Goal: Task Accomplishment & Management: Complete application form

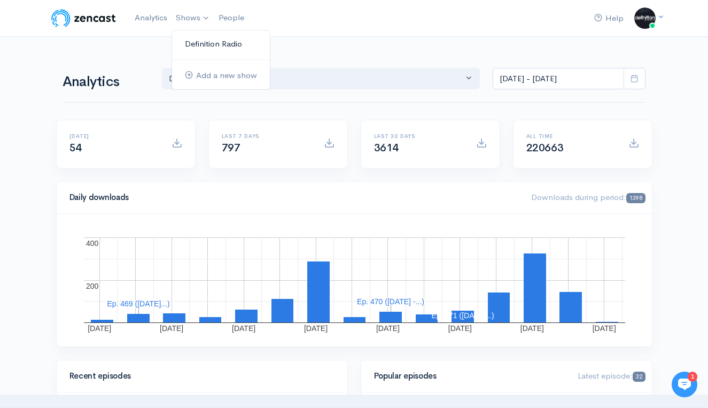
click at [200, 41] on link "Definition Radio" at bounding box center [221, 44] width 98 height 19
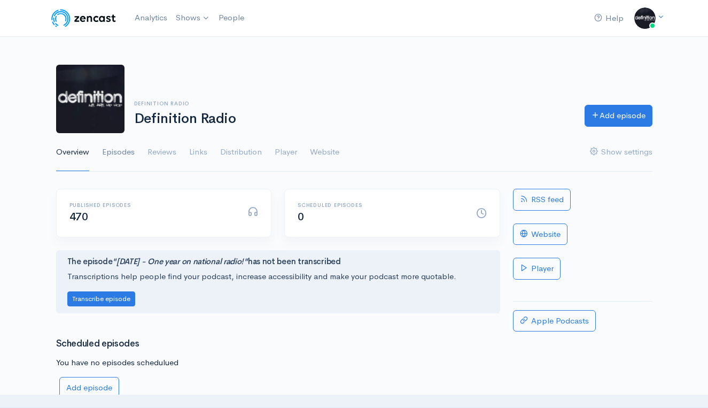
click at [123, 157] on link "Episodes" at bounding box center [118, 152] width 33 height 38
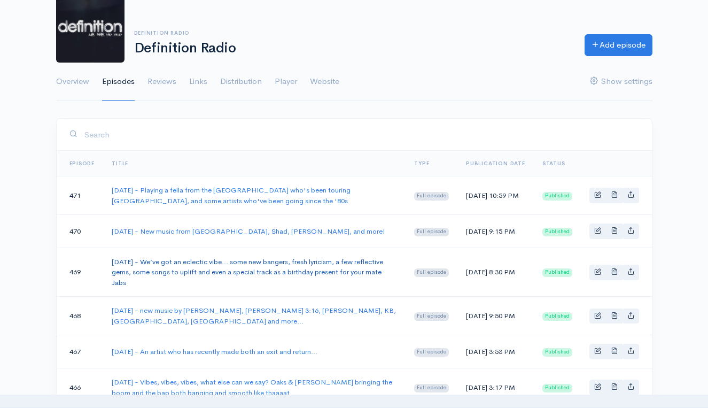
scroll to position [52, 0]
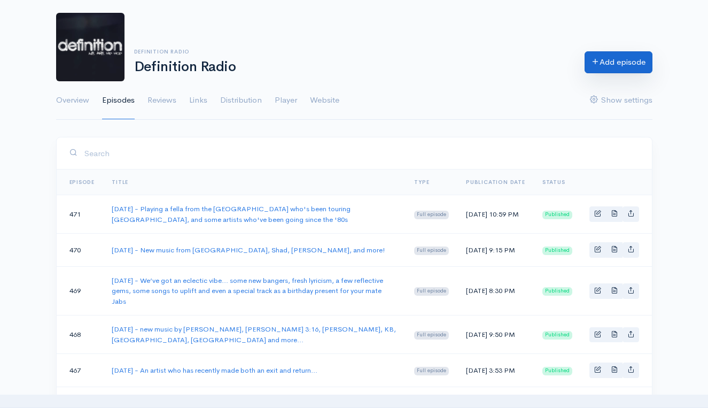
click at [627, 63] on link "Add episode" at bounding box center [619, 62] width 68 height 22
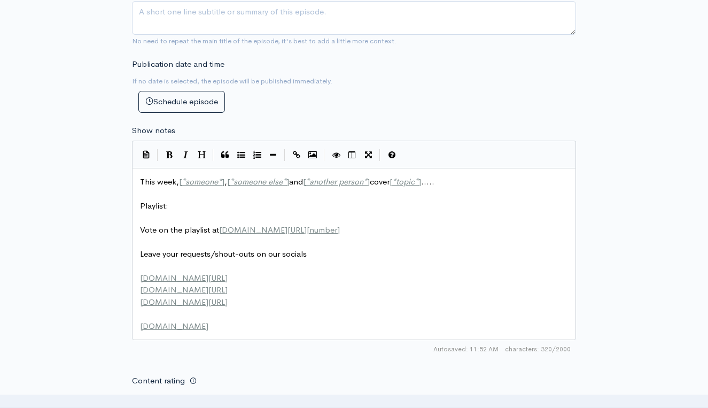
scroll to position [1, 0]
type textarea "This week, [*someone*], [*someone else*] and [*another person*] cover [*topic*]…"
drag, startPoint x: 187, startPoint y: 206, endPoint x: 49, endPoint y: 158, distance: 145.9
click at [49, 158] on div "New episode Create a new episode Back to episodes Audio file Choose file 0 ZenC…" at bounding box center [354, 170] width 708 height 1056
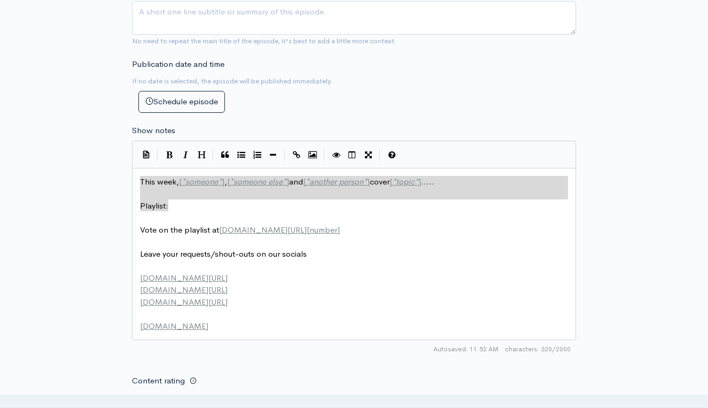
paste textarea
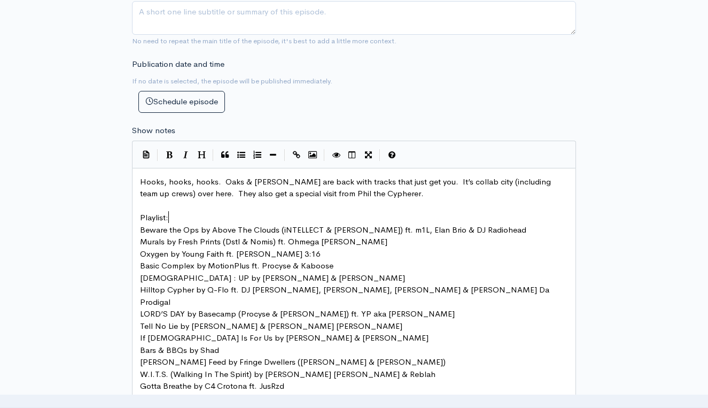
click at [174, 216] on pre "Playlist:" at bounding box center [354, 218] width 432 height 12
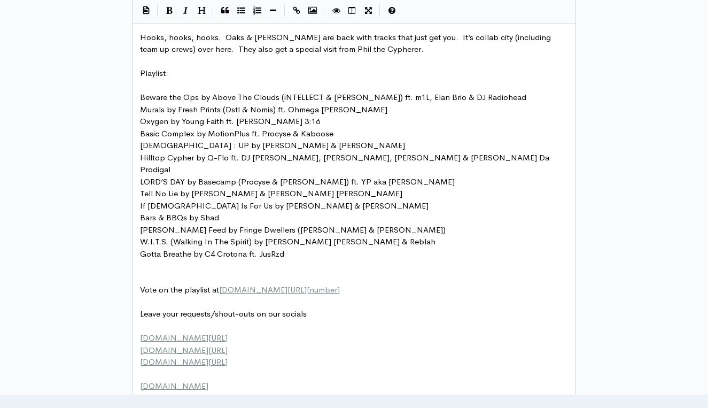
scroll to position [541, 0]
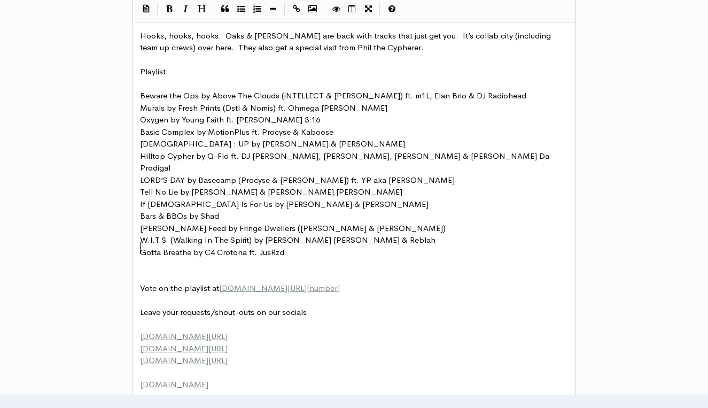
click at [159, 258] on pre "​" at bounding box center [354, 264] width 432 height 12
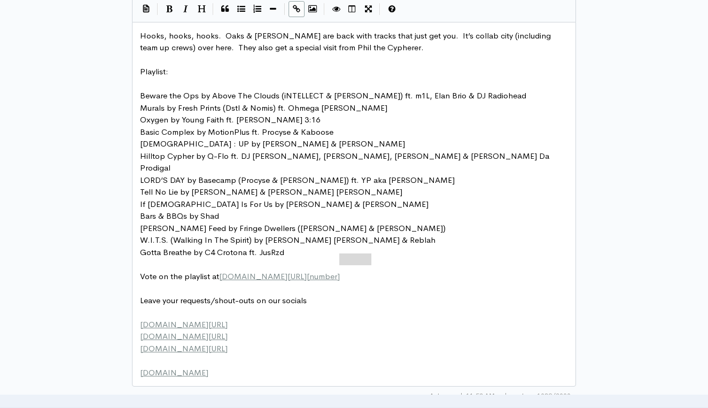
drag, startPoint x: 380, startPoint y: 259, endPoint x: 341, endPoint y: 258, distance: 39.6
type textarea "965"
click at [327, 222] on pre "[PERSON_NAME] Feed by Fringe Dwellers ([PERSON_NAME] & [PERSON_NAME])" at bounding box center [354, 228] width 432 height 12
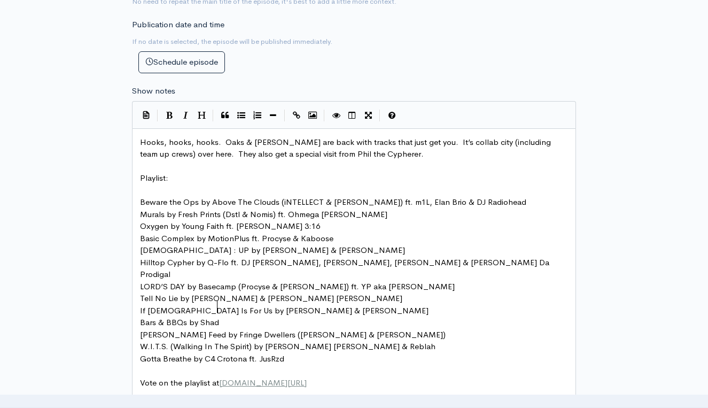
scroll to position [434, 0]
click at [231, 174] on pre "Playlist:" at bounding box center [354, 179] width 432 height 12
click at [203, 153] on span "Hooks, hooks, hooks. Oaks & [PERSON_NAME] are back with tracks that just get yo…" at bounding box center [346, 148] width 413 height 22
click at [194, 161] on pre "​" at bounding box center [354, 167] width 432 height 12
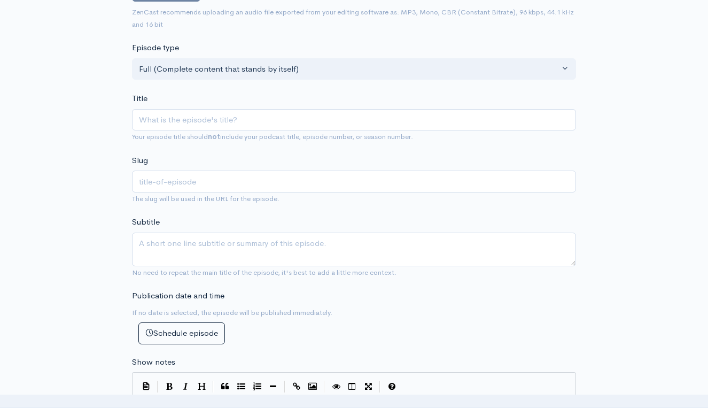
scroll to position [160, 0]
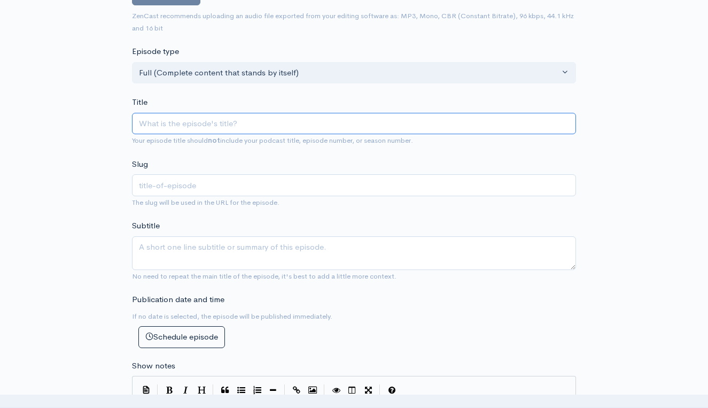
click at [192, 127] on input "Title" at bounding box center [354, 124] width 444 height 22
type input "2"
type input "20"
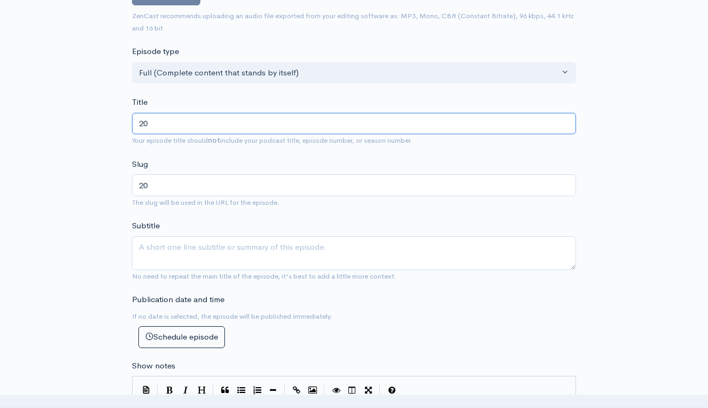
type input "202"
type input "2025"
type input "2025/0"
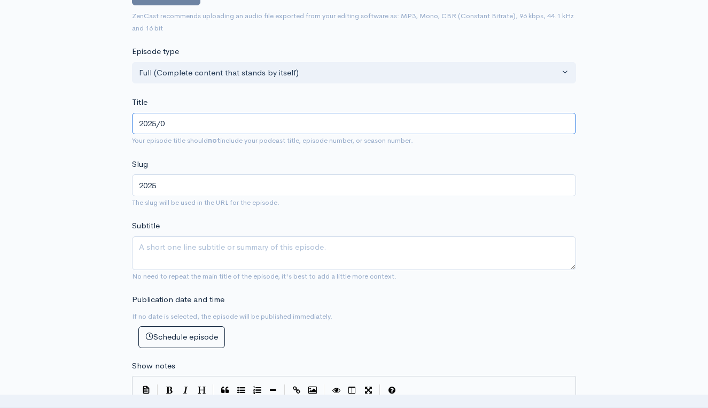
type input "20250"
type input "2025/"
type input "2025"
type input "2025/8"
type input "20258"
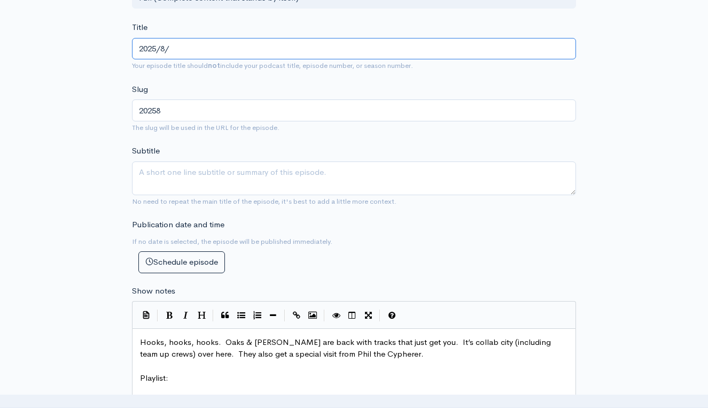
scroll to position [237, 0]
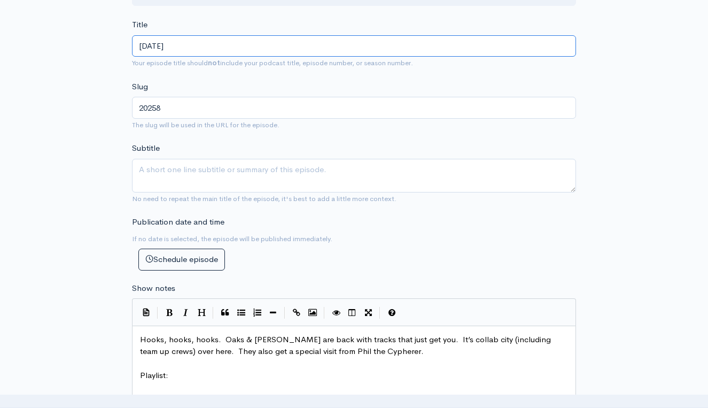
type input "[DATE]"
type input "2025823"
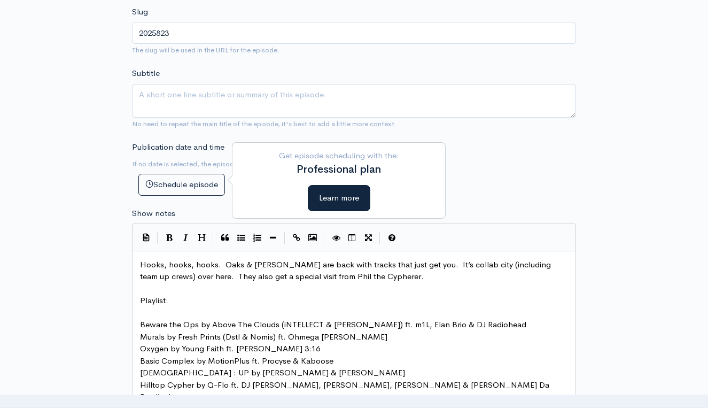
scroll to position [331, 0]
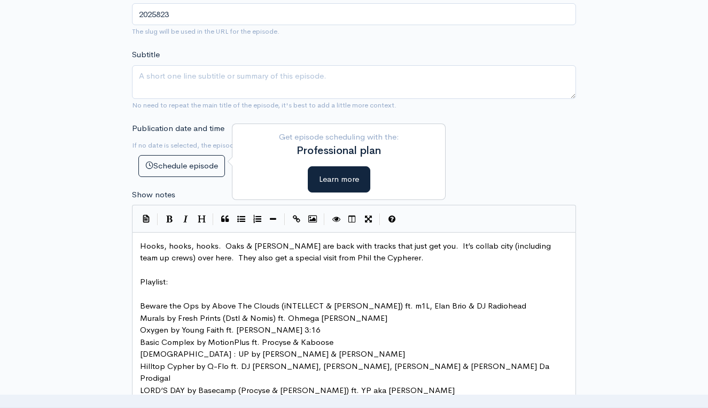
type input "[DATE] -"
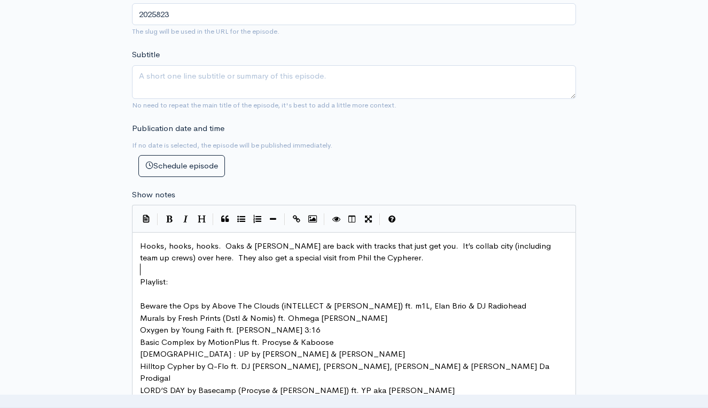
click at [184, 267] on pre "​" at bounding box center [354, 270] width 432 height 12
type textarea "Hooks,"
type textarea "Hooks, hooks, hooks. Oaks & [PERSON_NAME] are back with tracks that just get yo…"
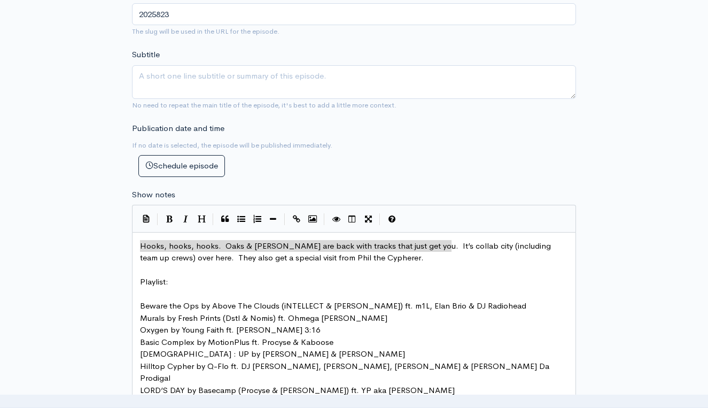
type textarea "Hooks, hooks, hooks. Oaks & [PERSON_NAME] are back with tracks that just get yo…"
drag, startPoint x: 139, startPoint y: 242, endPoint x: 458, endPoint y: 239, distance: 319.1
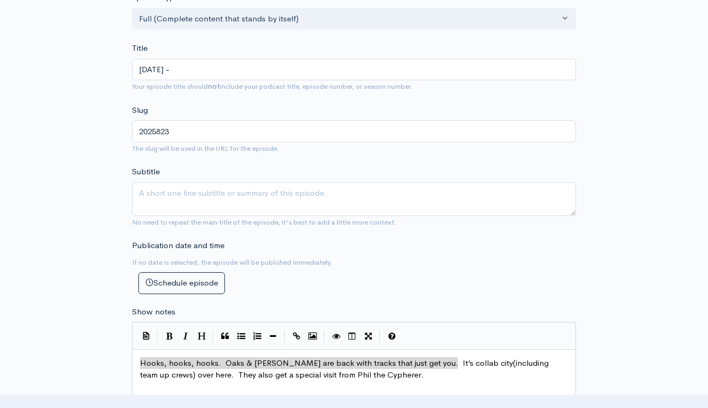
scroll to position [212, 0]
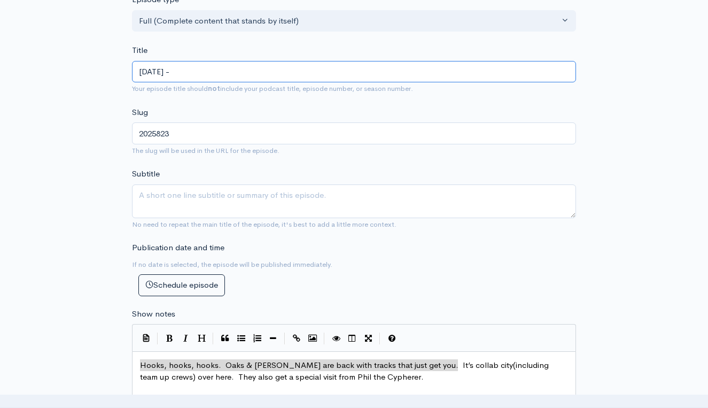
click at [241, 76] on input "[DATE] -" at bounding box center [354, 72] width 444 height 22
paste input "Hooks, hooks, hooks. Oaks & [PERSON_NAME] are back with tracks that just get yo…"
type input "[DATE] - Hooks, hooks, hooks. Oaks & [PERSON_NAME] are back with tracks that ju…"
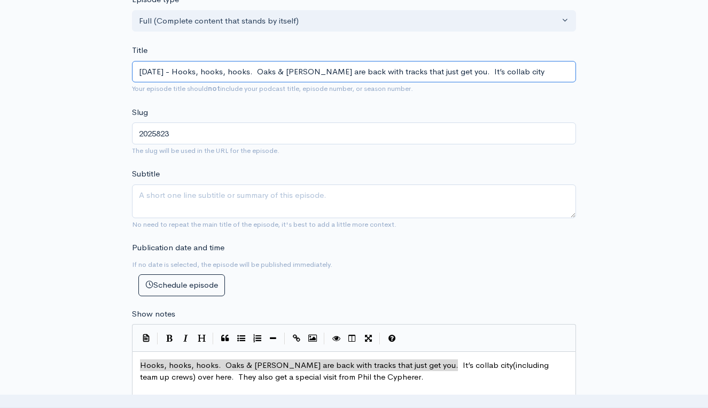
type input "2025823-[PERSON_NAME]-hooks-oaks-jabs-are-back-with-tracks-that-just-get-you-it…"
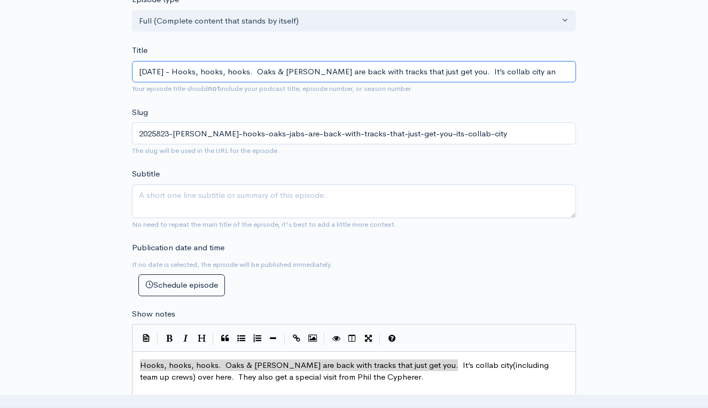
type input "[DATE] - Hooks, hooks, hooks. Oaks & [PERSON_NAME] are back with tracks that ju…"
type input "2025823-[PERSON_NAME]-hooks-oaks-jabs-are-back-with-tracks-that-just-get-you-it…"
type input "[DATE] - Hooks, hooks, hooks. Oaks & [PERSON_NAME] are back with tracks that ju…"
type input "2025823-[PERSON_NAME]-hooks-oaks-jabs-are-back-with-tracks-that-just-get-you-it…"
type input "[DATE] - Hooks, hooks, hooks. Oaks & [PERSON_NAME] are back with tracks that ju…"
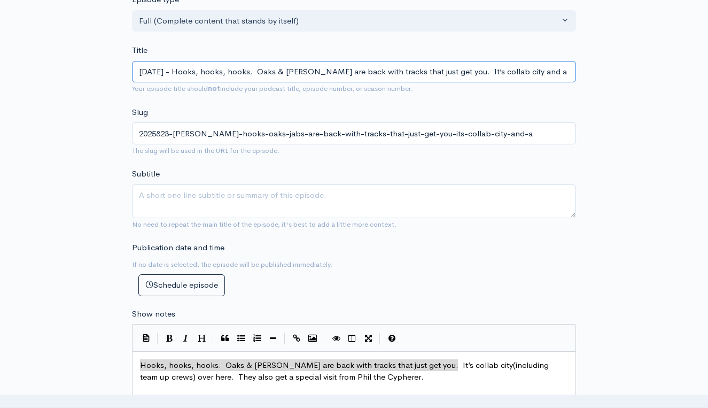
type input "2025823-[PERSON_NAME]-hooks-oaks-jabs-are-back-with-tracks-that-just-get-you-it…"
type input "[DATE] - Hooks, hooks, hooks. Oaks & [PERSON_NAME] are back with tracks that ju…"
type input "2025823-[PERSON_NAME]-hooks-oaks-jabs-are-back-with-tracks-that-just-get-you-it…"
type input "[DATE] - Hooks, hooks, hooks. Oaks & [PERSON_NAME] are back with tracks that ju…"
type input "2025823-[PERSON_NAME]-hooks-oaks-jabs-are-back-with-tracks-that-just-get-you-it…"
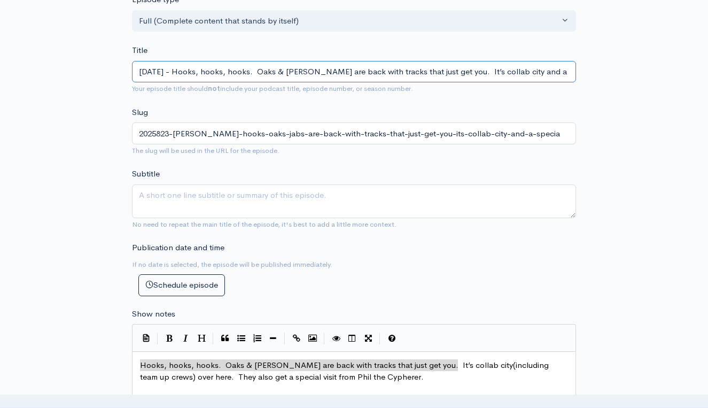
type input "[DATE] - Hooks, hooks, hooks. Oaks & [PERSON_NAME] are back with tracks that ju…"
type input "2025823-[PERSON_NAME]-hooks-oaks-jabs-are-back-with-tracks-that-just-get-you-it…"
type input "[DATE] - Hooks, hooks, hooks. Oaks & [PERSON_NAME] are back with tracks that ju…"
type input "2025823-[PERSON_NAME]-hooks-oaks-jabs-are-back-with-tracks-that-just-get-you-it…"
type input "[DATE] - Hooks, hooks, hooks. Oaks & [PERSON_NAME] are back with tracks that ju…"
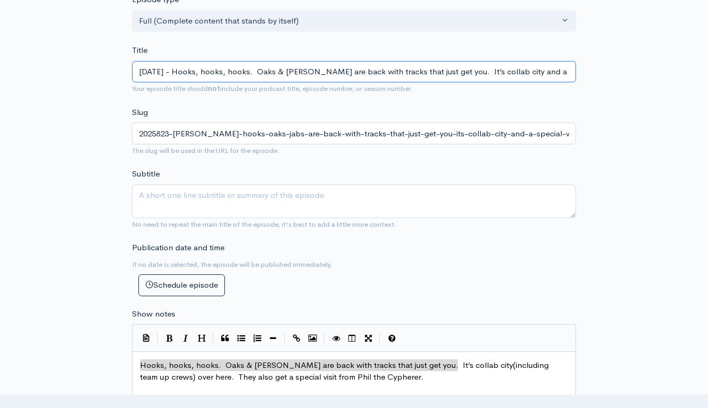
type input "2025823-[PERSON_NAME]-hooks-oaks-jabs-are-back-with-tracks-that-just-get-you-it…"
type input "[DATE] - Hooks, hooks, hooks. Oaks & [PERSON_NAME] are back with tracks that ju…"
type input "2025823-[PERSON_NAME]-hooks-oaks-jabs-are-back-with-tracks-that-just-get-you-it…"
type input "[DATE] - Hooks, hooks, hooks. Oaks & [PERSON_NAME] are back with tracks that ju…"
type input "2025823-[PERSON_NAME]-hooks-oaks-jabs-are-back-with-tracks-that-just-get-you-it…"
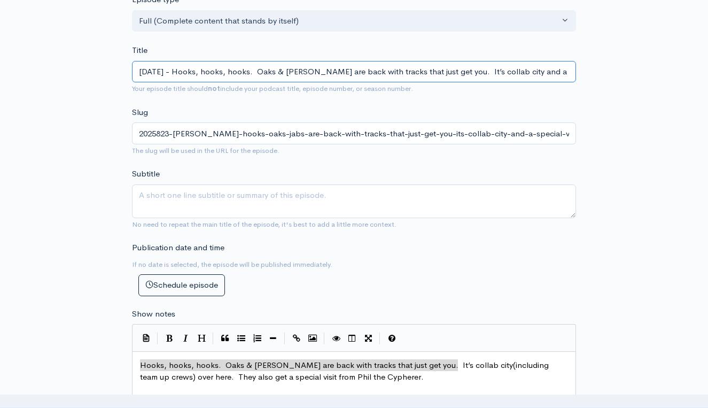
type input "[DATE] - Hooks, hooks, hooks. Oaks & [PERSON_NAME] are back with tracks that ju…"
type input "2025823-[PERSON_NAME]-hooks-oaks-jabs-are-back-with-tracks-that-just-get-you-it…"
type input "[DATE] - Hooks, hooks, hooks. Oaks & [PERSON_NAME] are back with tracks that ju…"
click at [455, 70] on input "[DATE] - Hooks, hooks, hooks. Oaks & [PERSON_NAME] are back with tracks that ju…" at bounding box center [354, 72] width 444 height 22
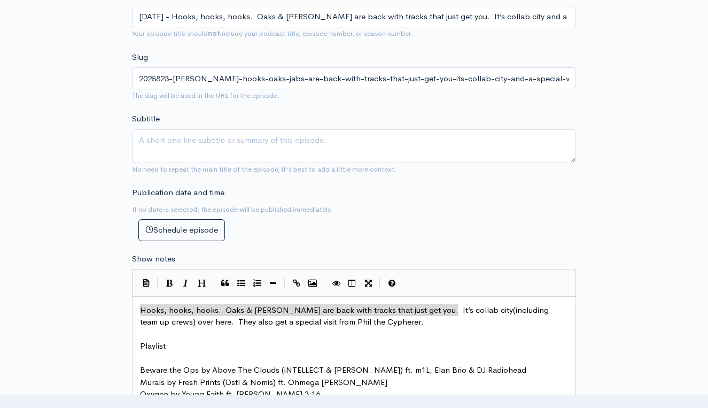
scroll to position [270, 0]
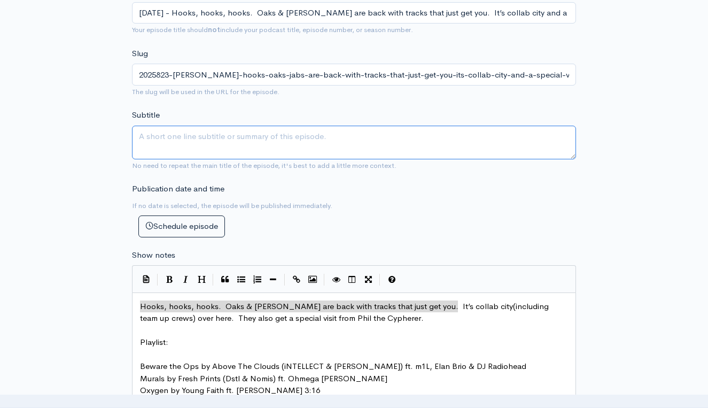
click at [299, 136] on textarea "Subtitle" at bounding box center [354, 143] width 444 height 34
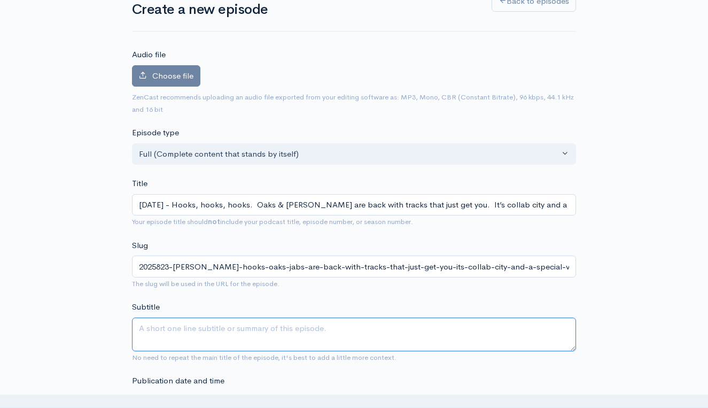
scroll to position [28, 0]
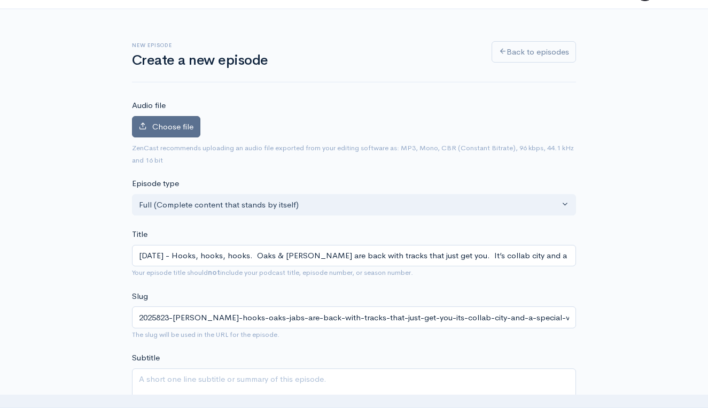
click at [176, 127] on span "Choose file" at bounding box center [172, 126] width 41 height 10
click at [0, 0] on input "Choose file" at bounding box center [0, 0] width 0 height 0
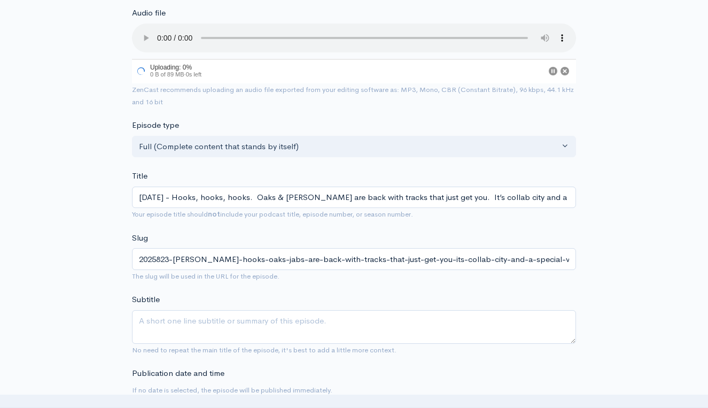
scroll to position [129, 0]
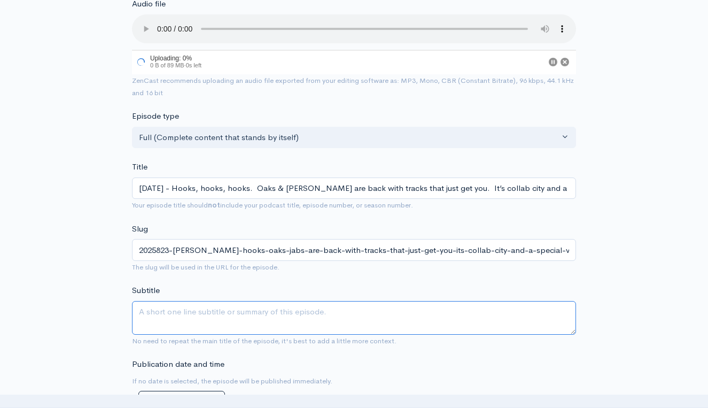
click at [296, 301] on textarea "Subtitle" at bounding box center [354, 318] width 444 height 34
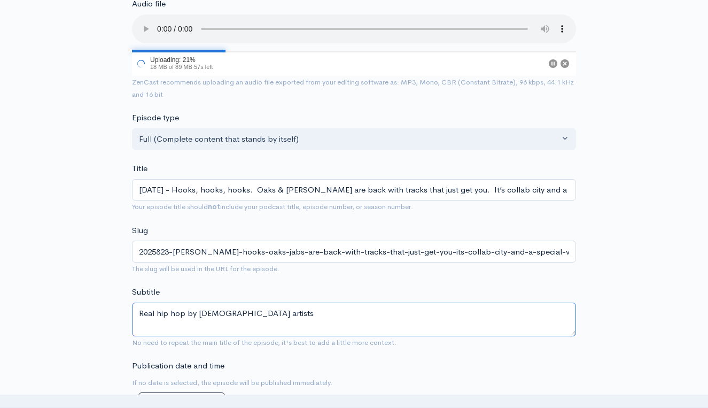
type textarea "Real hip hop by [DEMOGRAPHIC_DATA] artists"
click at [276, 286] on div "Subtitle Real hip hop by [DEMOGRAPHIC_DATA] artists No need to repeat the main …" at bounding box center [354, 317] width 444 height 62
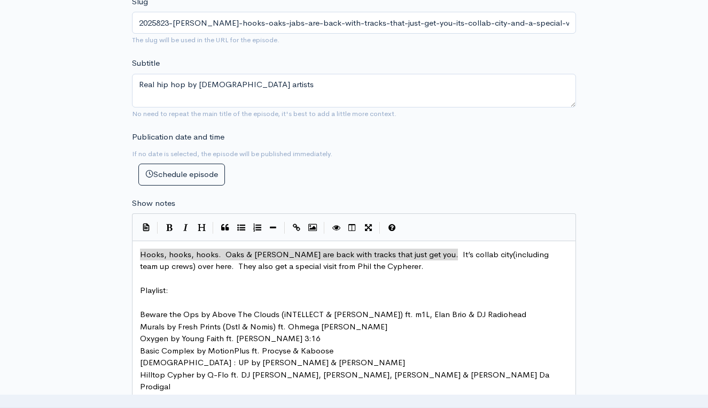
scroll to position [359, 0]
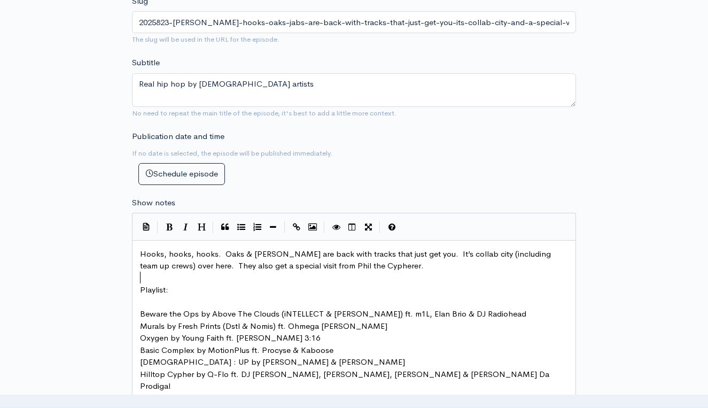
click at [341, 272] on pre "​" at bounding box center [354, 278] width 432 height 12
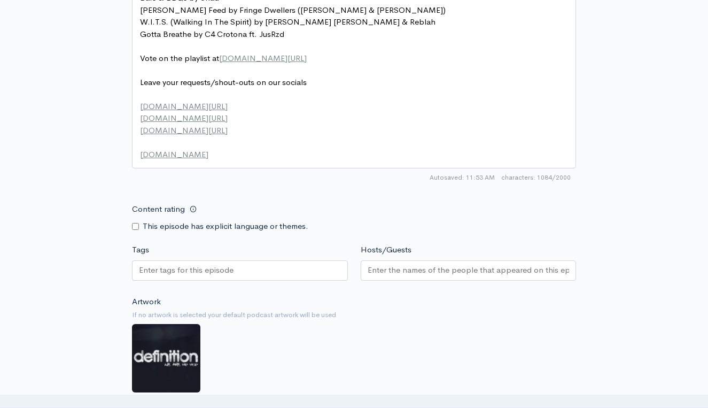
scroll to position [900, 0]
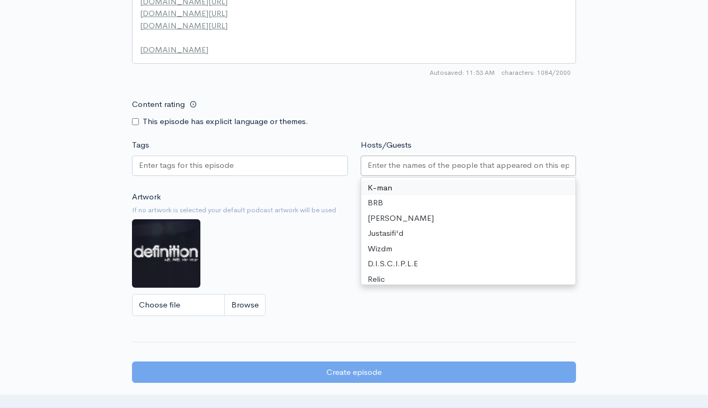
click at [410, 159] on input "Hosts/Guests" at bounding box center [469, 165] width 202 height 12
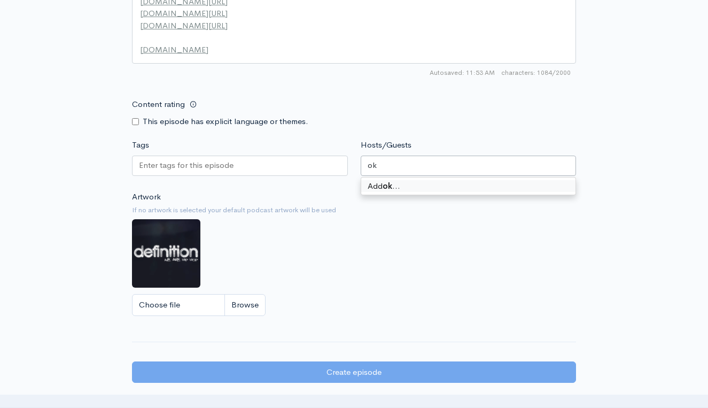
type input "o"
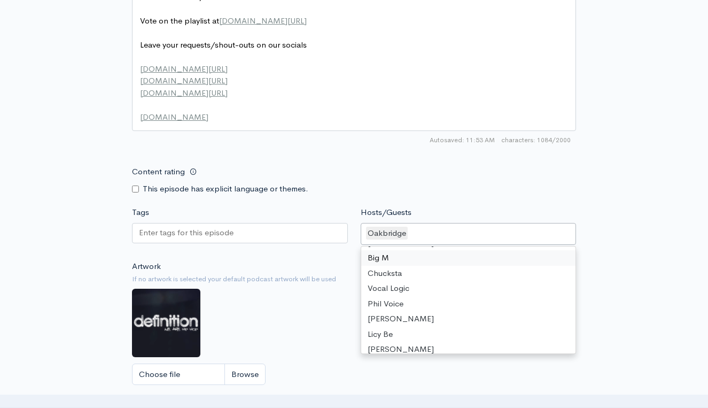
scroll to position [850, 0]
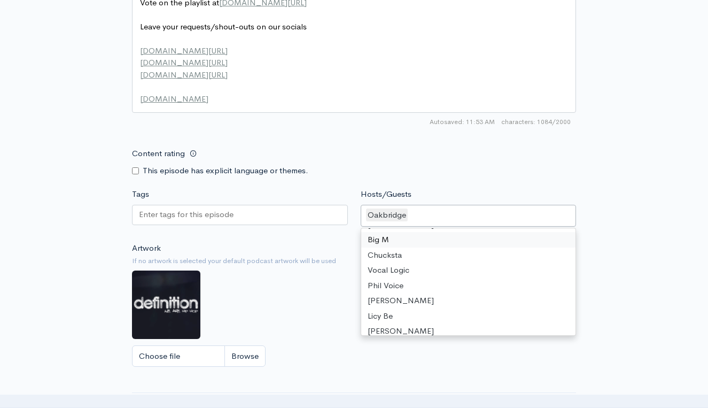
type input "j"
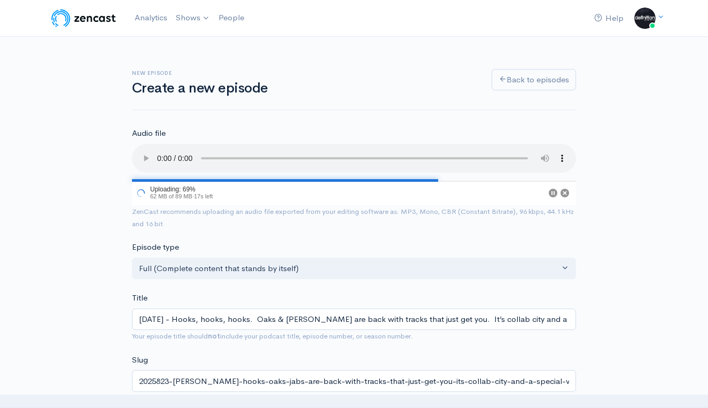
scroll to position [0, 0]
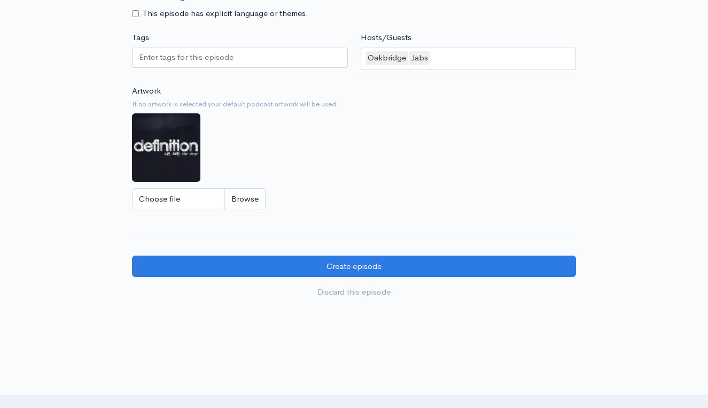
scroll to position [1032, 0]
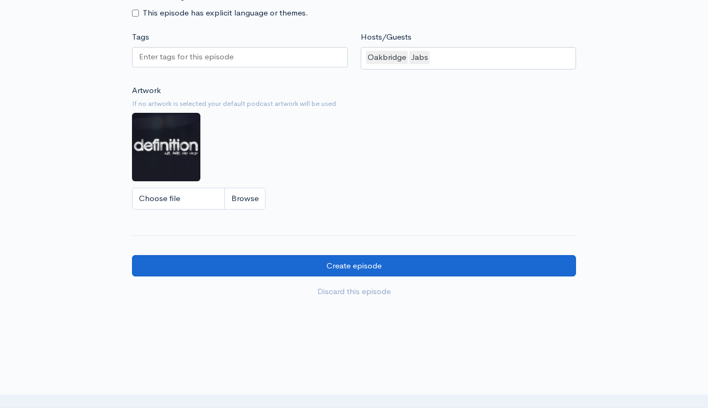
click at [465, 255] on input "Create episode" at bounding box center [354, 266] width 444 height 22
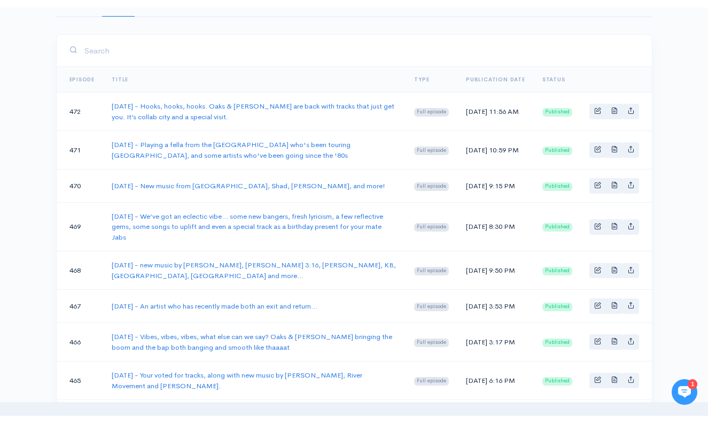
scroll to position [165, 0]
